Goal: Information Seeking & Learning: Learn about a topic

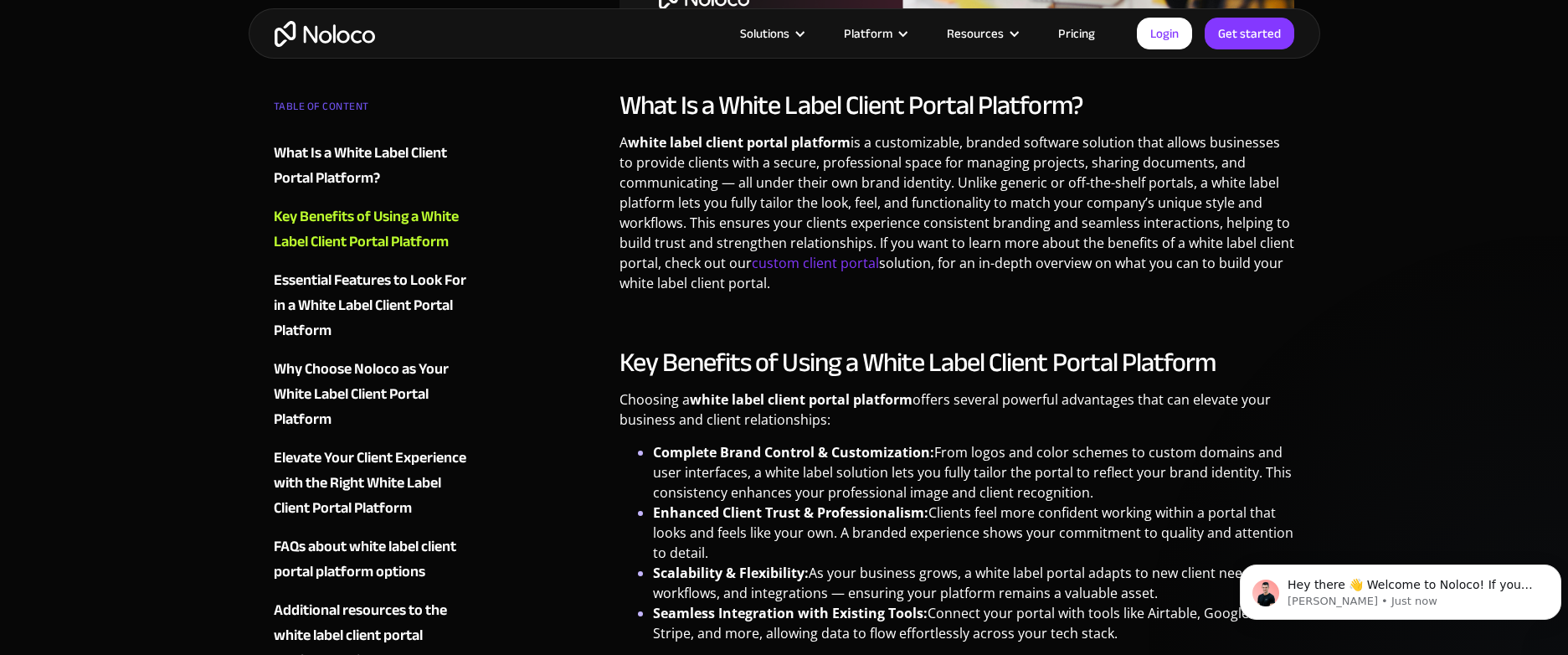
scroll to position [838, 0]
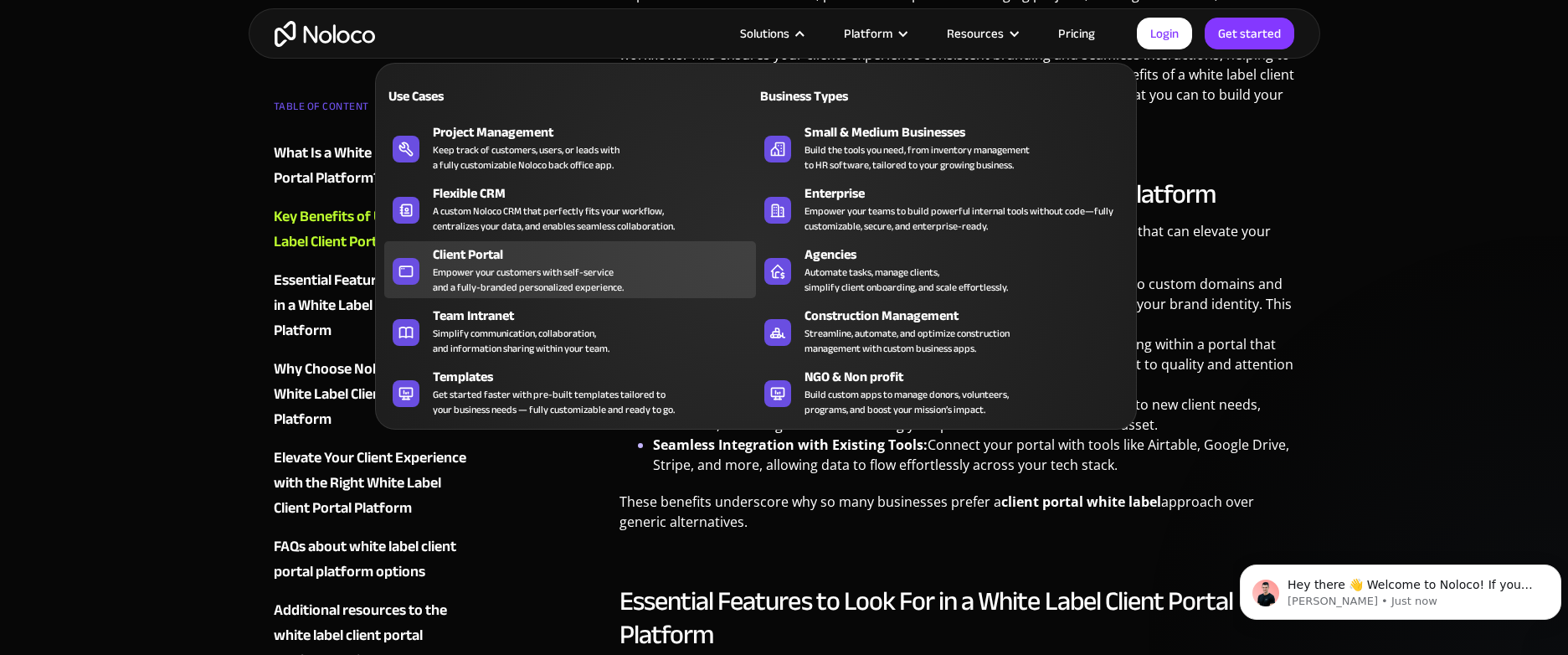
click at [501, 270] on div "Empower your customers with self-service and a fully-branded personalized exper…" at bounding box center [528, 279] width 191 height 30
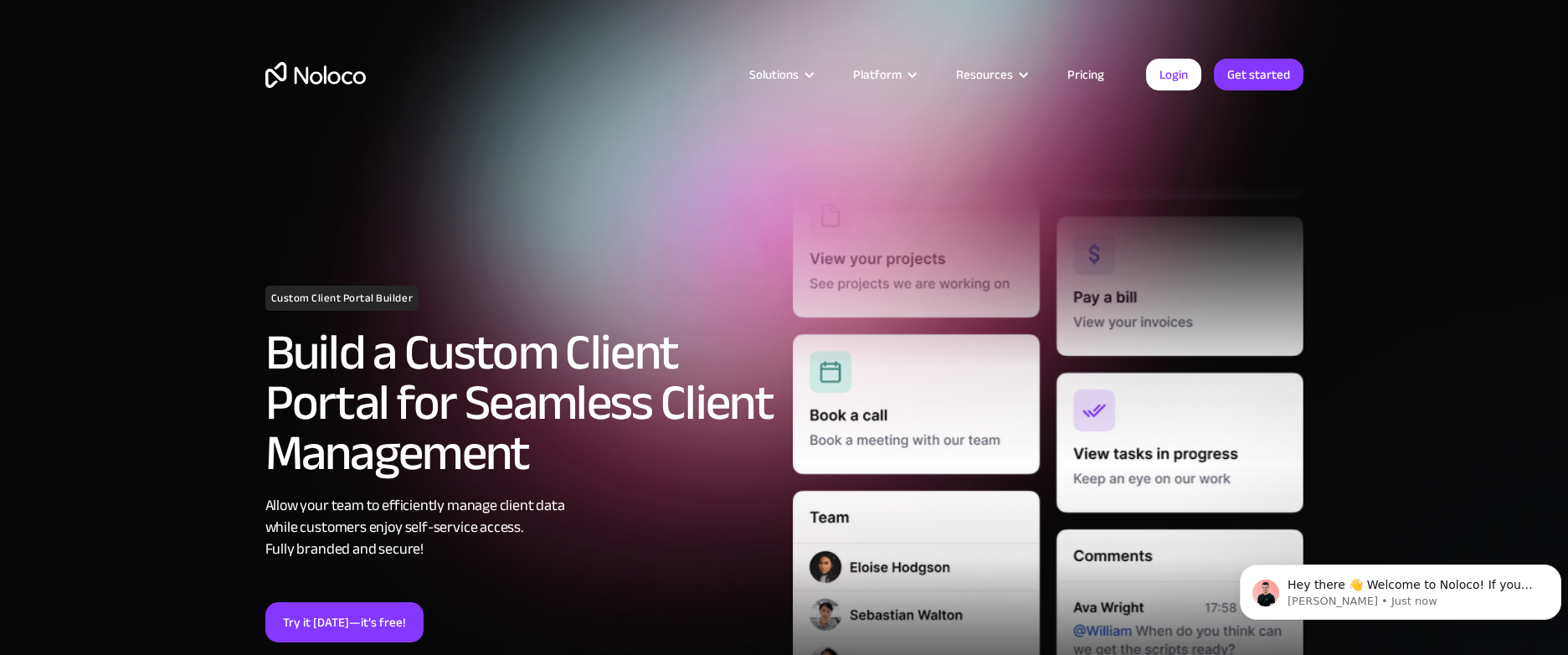
click at [1080, 78] on link "Pricing" at bounding box center [1086, 74] width 79 height 21
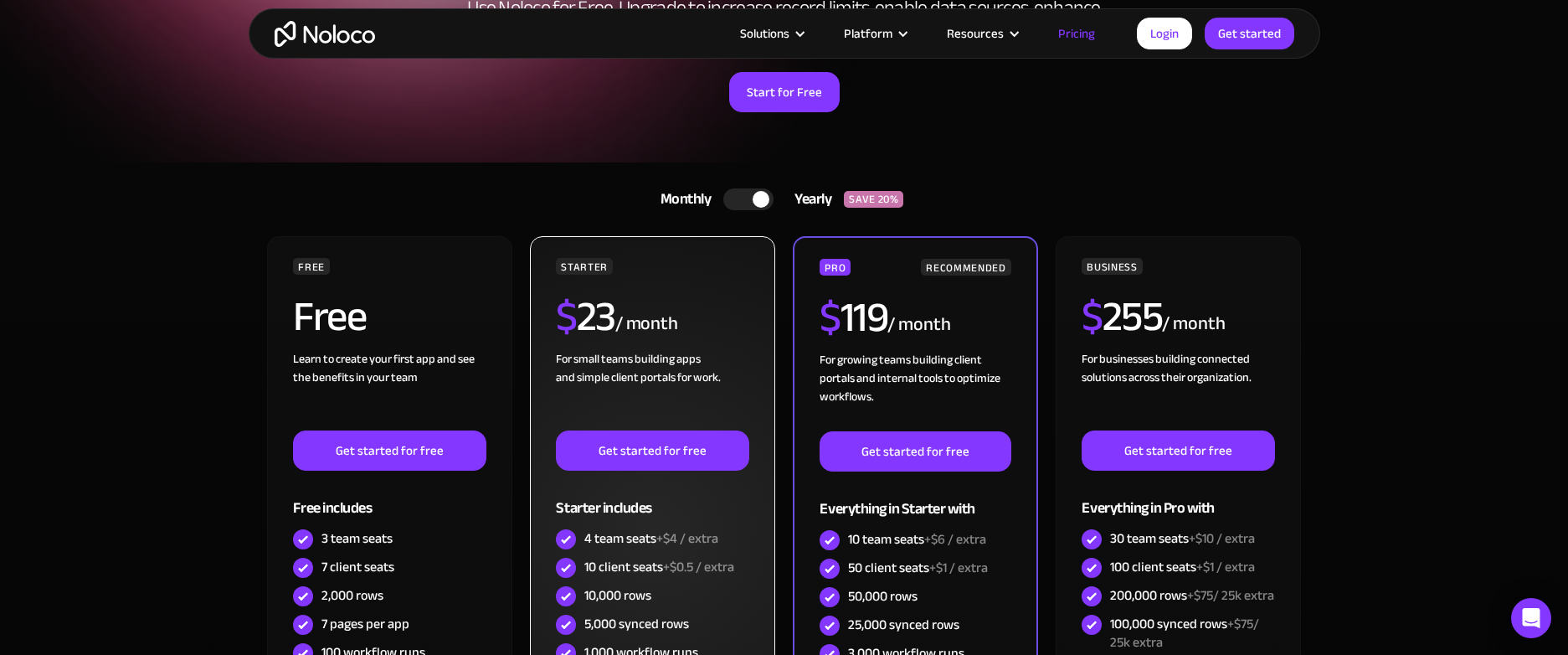
scroll to position [251, 0]
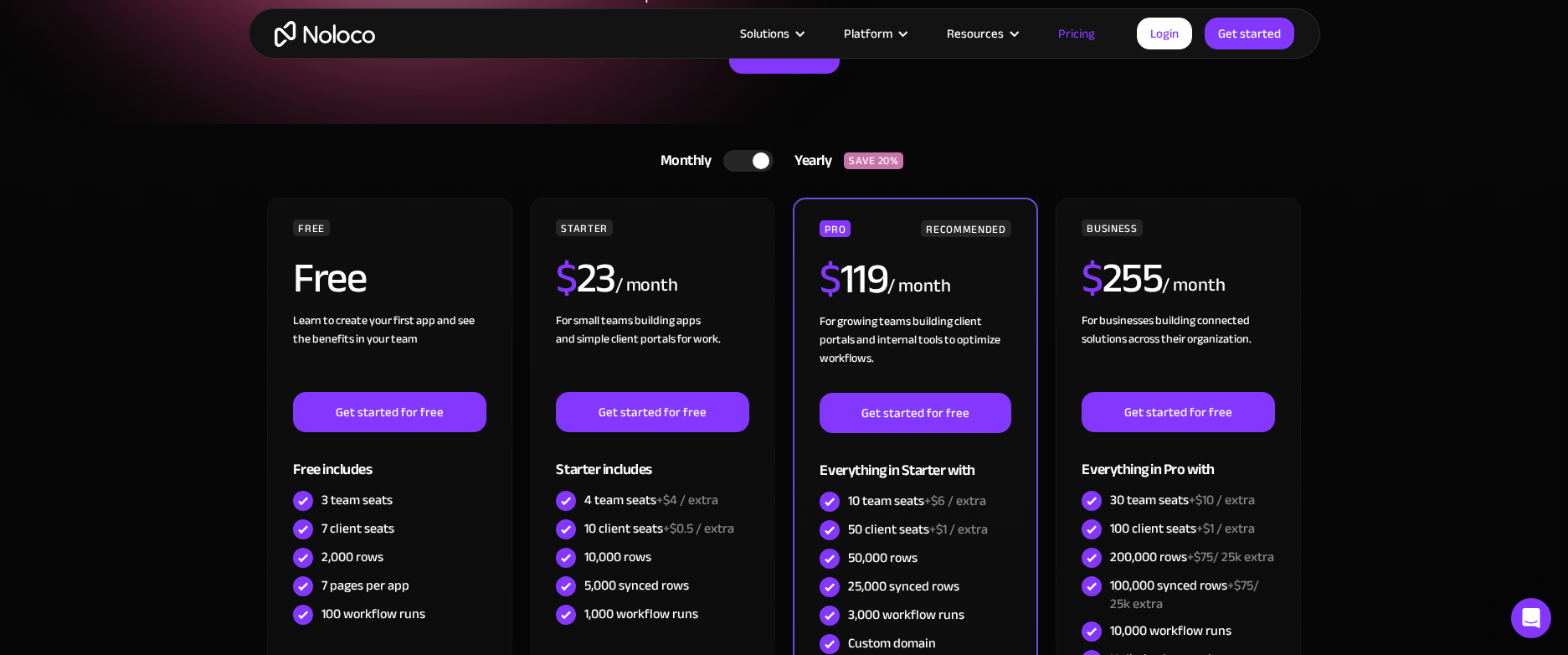
click at [739, 156] on div at bounding box center [748, 160] width 51 height 21
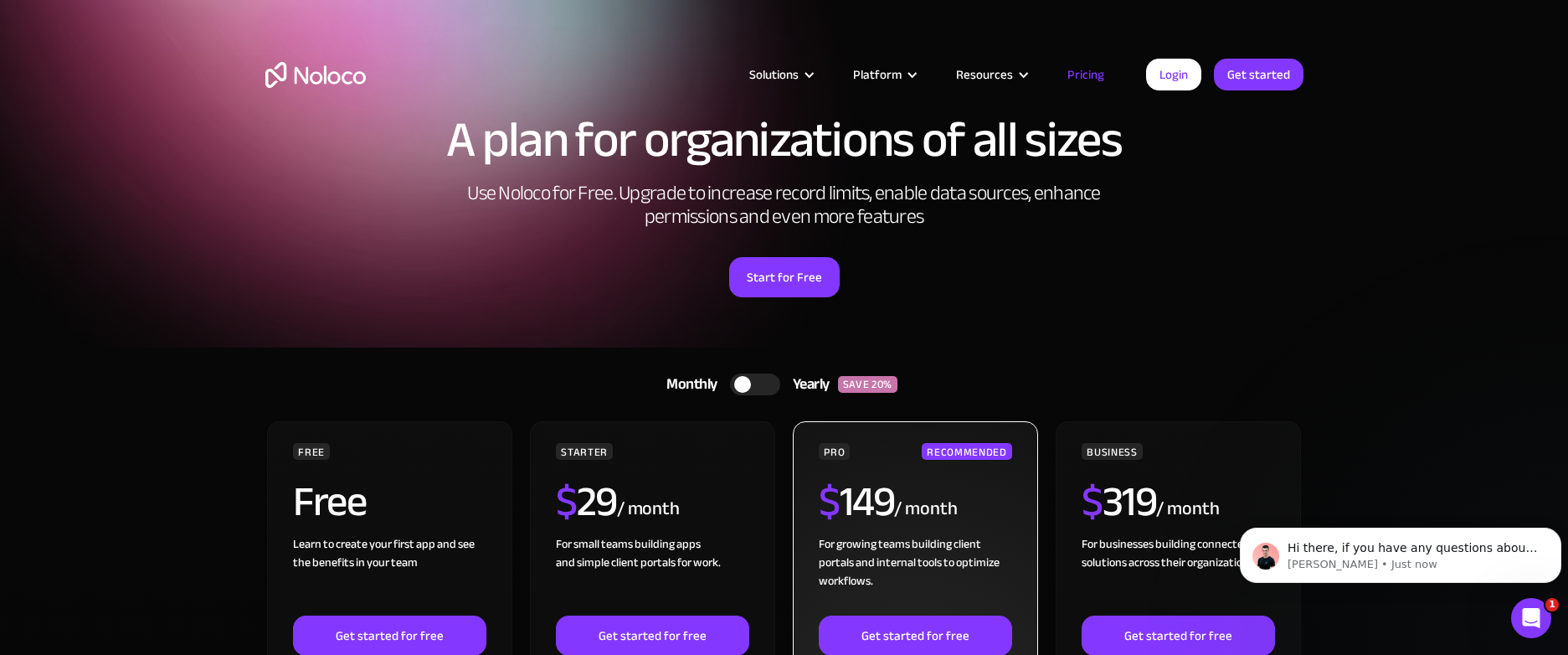
scroll to position [0, 0]
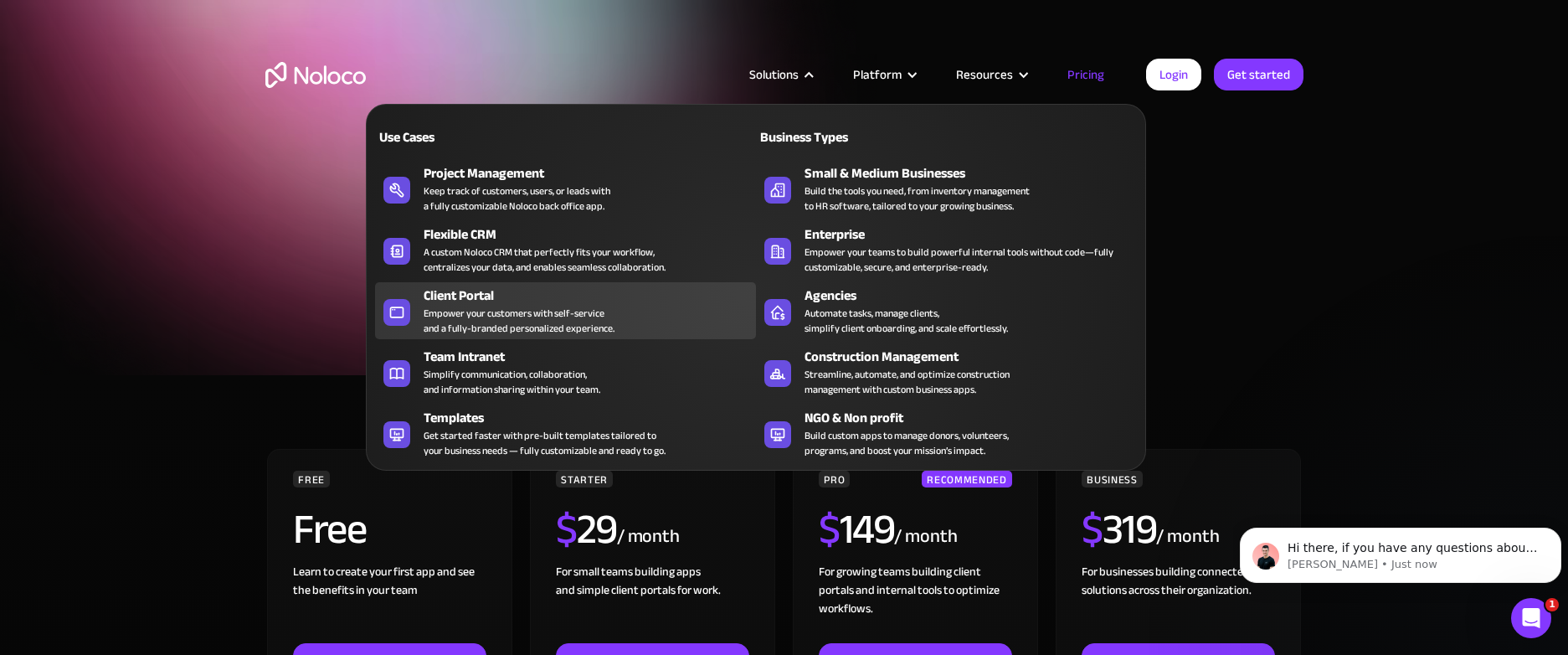
click at [514, 314] on div "Empower your customers with self-service and a fully-branded personalized exper…" at bounding box center [518, 321] width 191 height 30
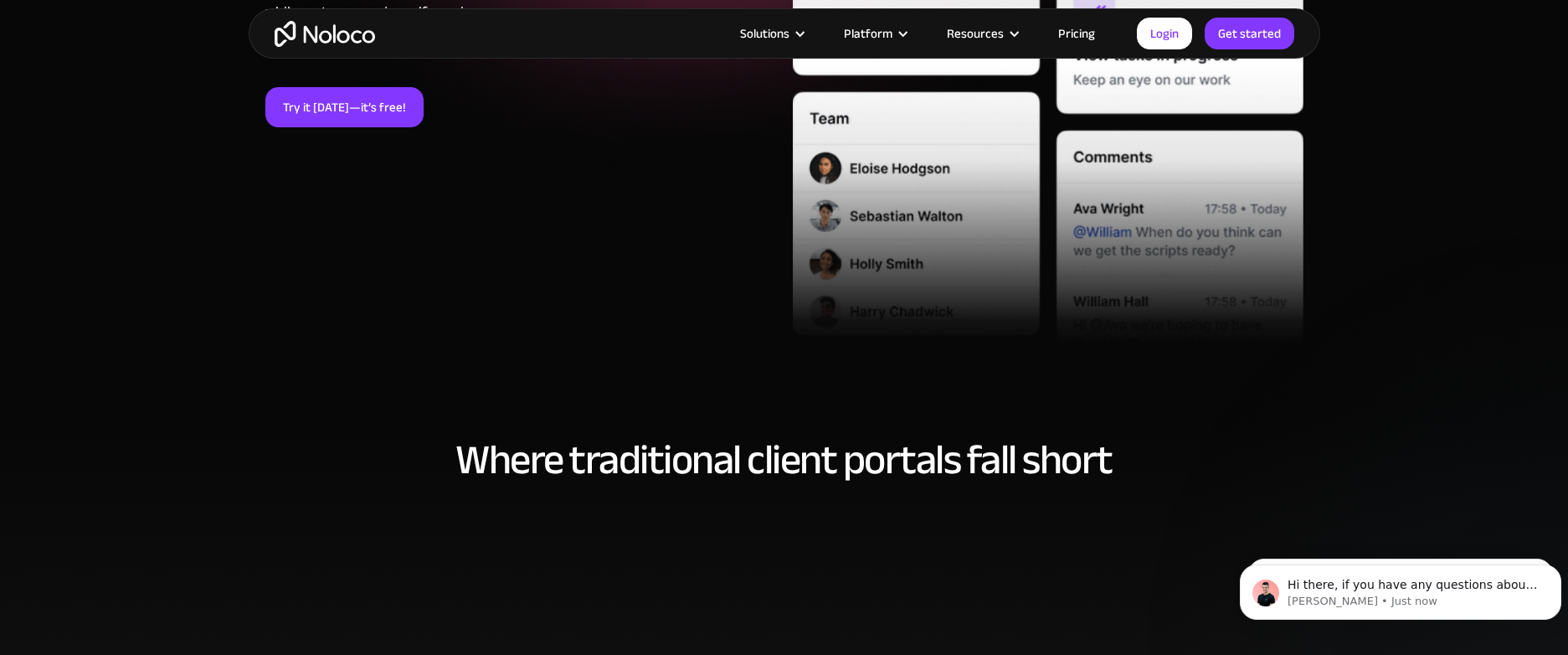
scroll to position [251, 0]
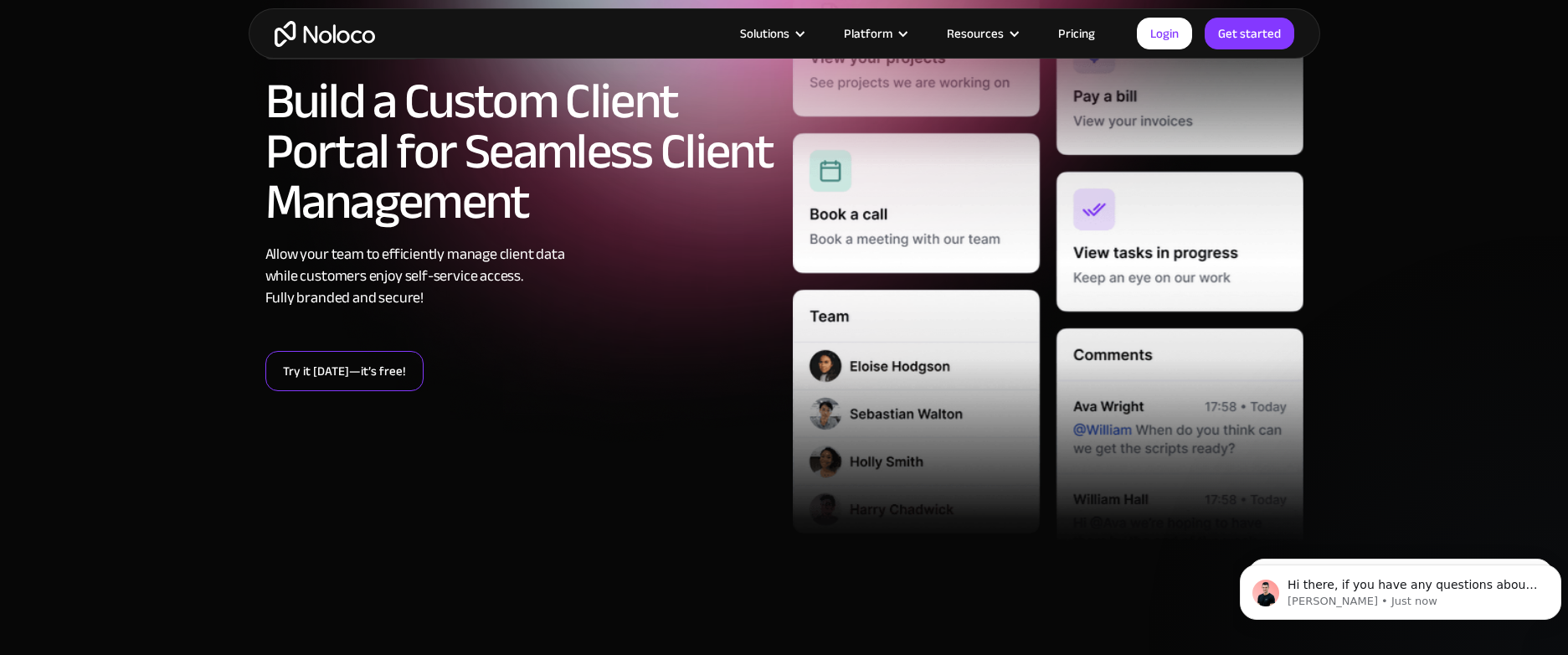
click at [354, 359] on link "Try it [DATE]—it’s free!" at bounding box center [344, 370] width 159 height 40
